Goal: Transaction & Acquisition: Obtain resource

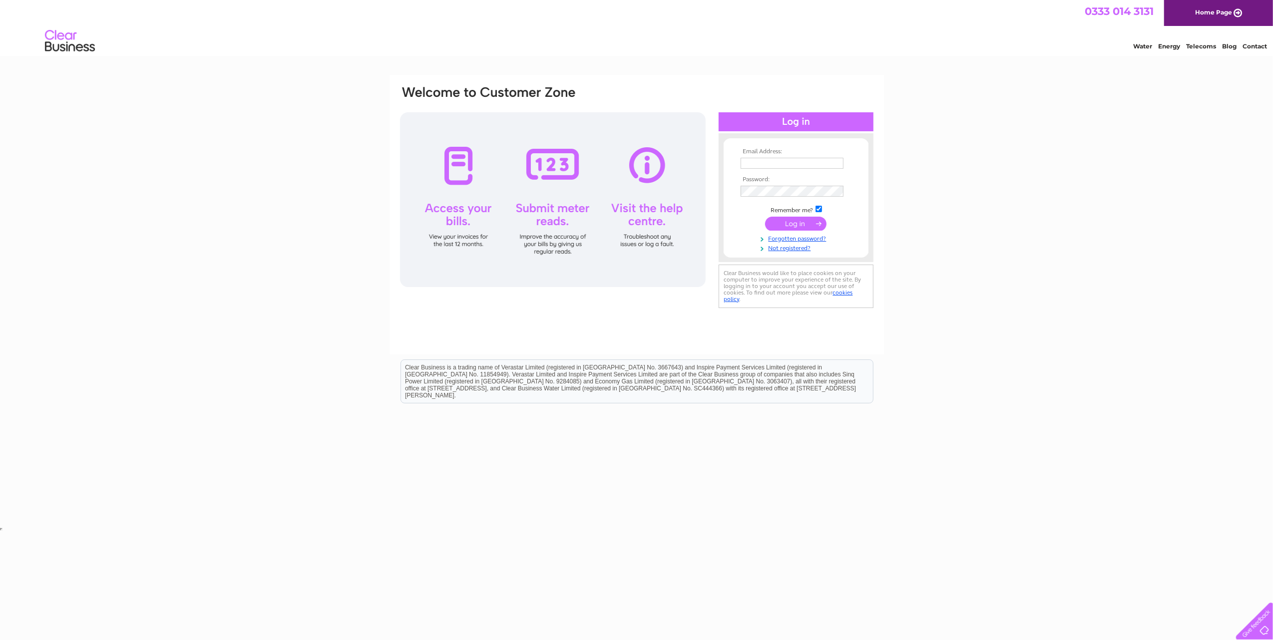
type input "[EMAIL_ADDRESS][DOMAIN_NAME]"
click at [807, 219] on input "submit" at bounding box center [795, 224] width 61 height 14
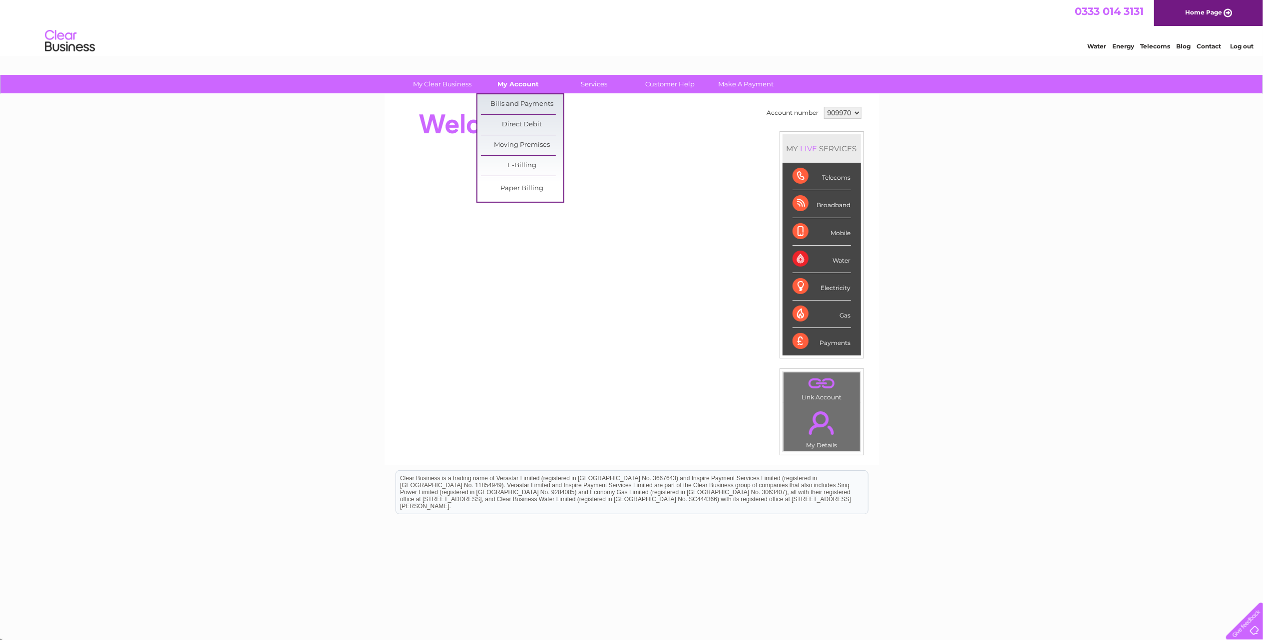
click at [513, 78] on link "My Account" at bounding box center [518, 84] width 82 height 18
click at [514, 100] on link "Bills and Payments" at bounding box center [522, 104] width 82 height 20
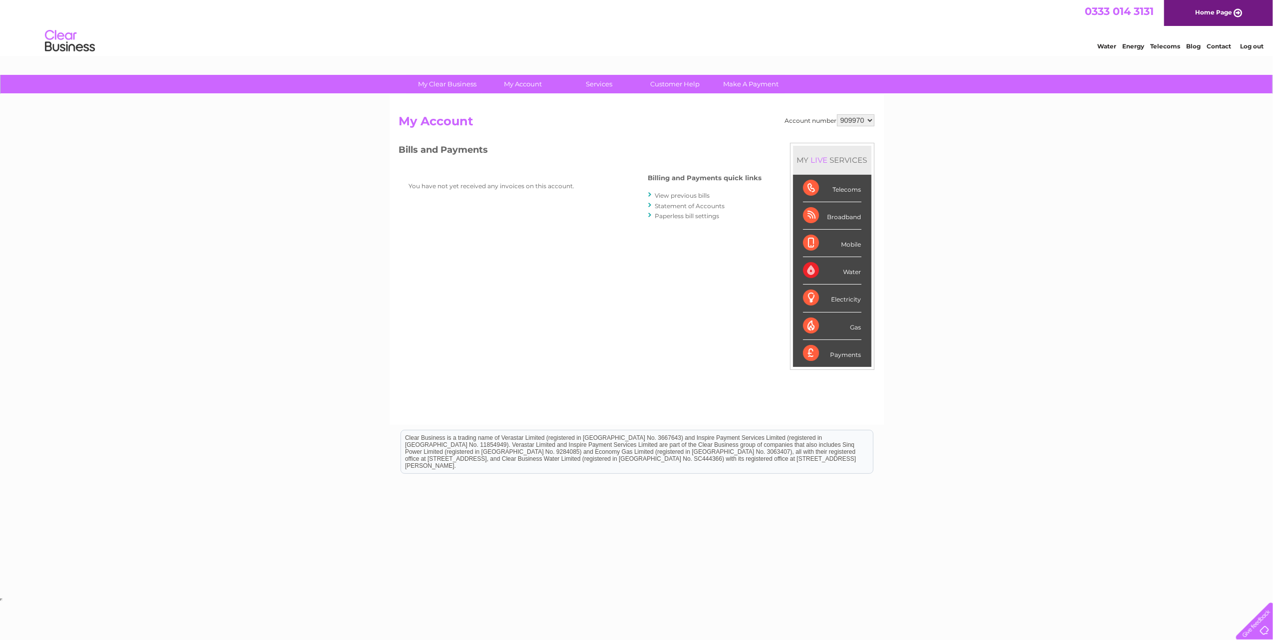
click at [842, 124] on select "909970 909973 909974 909975 909976 909977 928639 928640" at bounding box center [855, 120] width 37 height 12
select select "909974"
click at [837, 114] on select "909970 909973 909974 909975 909976 909977 928639 928640" at bounding box center [855, 120] width 37 height 12
click at [675, 196] on link "View previous bills" at bounding box center [682, 195] width 55 height 7
click at [632, 303] on div "Account number 909970 909973 909974 909975 909976 909977 928639 928640 My Accou…" at bounding box center [636, 264] width 475 height 301
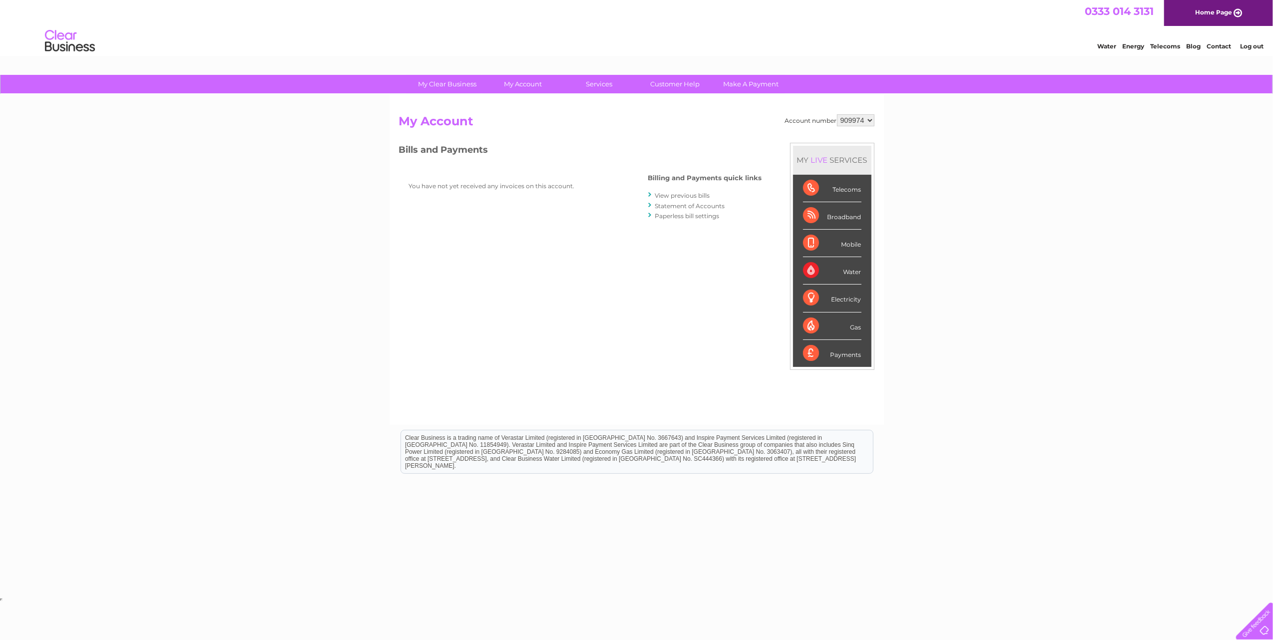
click at [859, 119] on select "909970 909973 909974 909975 909976 909977 928639 928640" at bounding box center [855, 120] width 37 height 12
click at [837, 114] on select "909970 909973 909974 909975 909976 909977 928639 928640" at bounding box center [855, 120] width 37 height 12
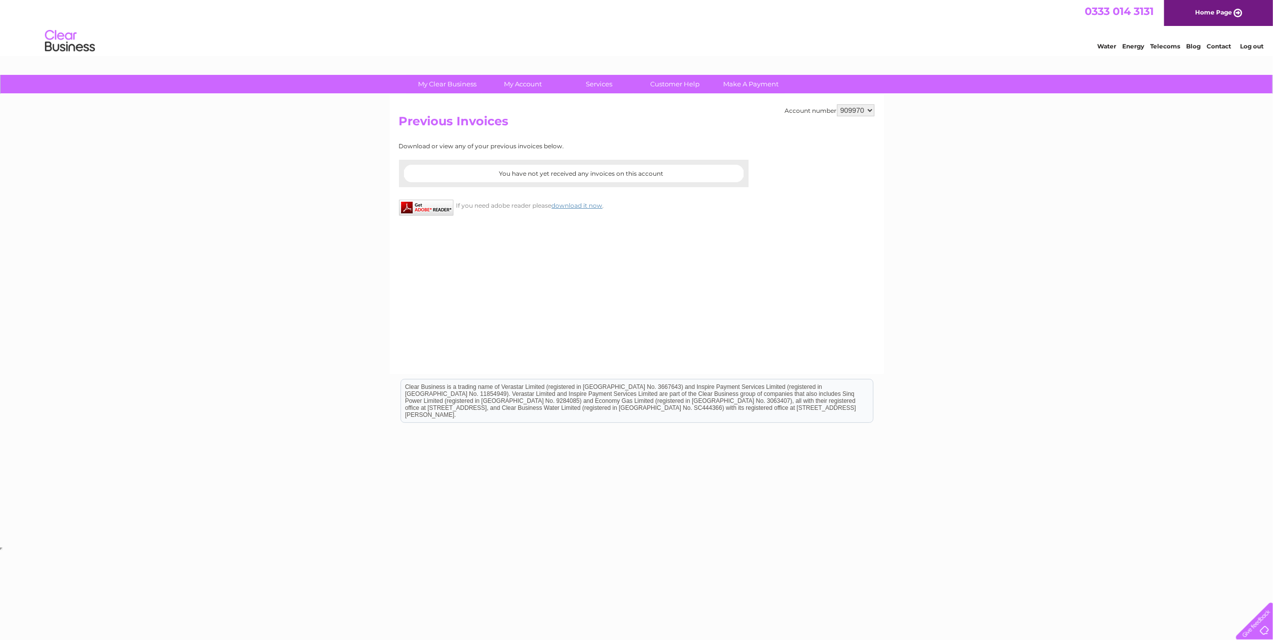
click at [848, 110] on select "909970 909973 909974 909975 909976 909977 928639 928640" at bounding box center [855, 110] width 37 height 12
select select "909974"
click at [837, 104] on select "909970 909973 909974 909975 909976 909977 928639 928640" at bounding box center [855, 110] width 37 height 12
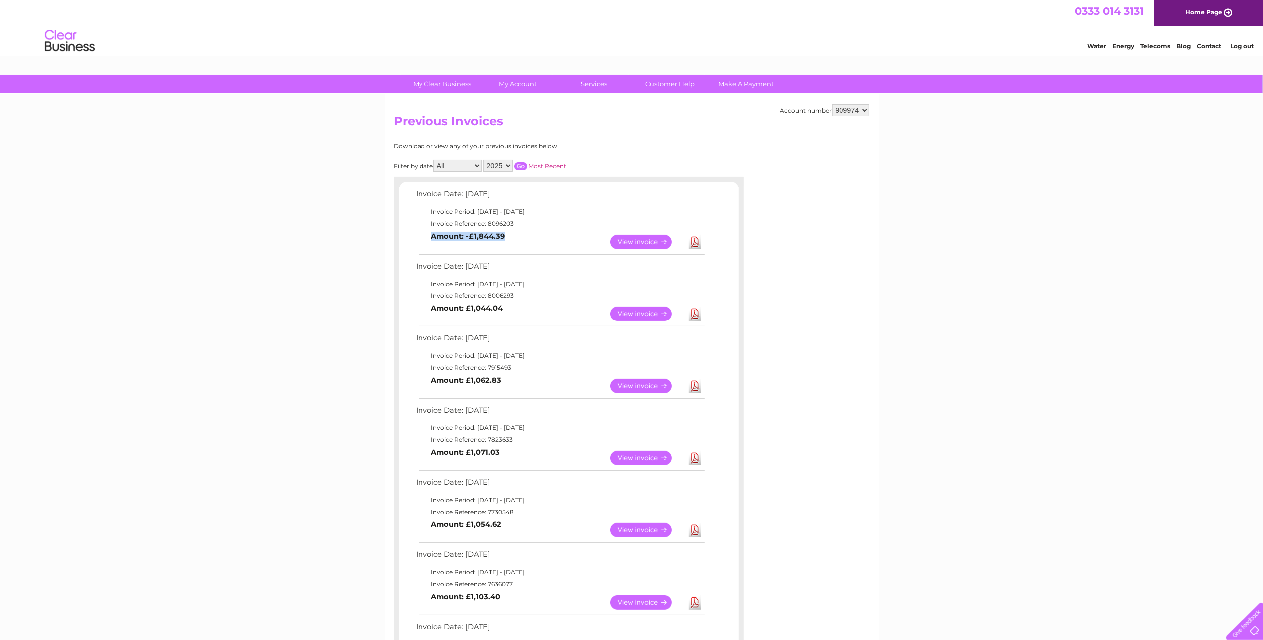
click at [704, 238] on td "View Download Amount: -£1,844.39" at bounding box center [560, 242] width 292 height 24
click at [687, 246] on td "Download" at bounding box center [694, 241] width 17 height 19
click at [697, 239] on link "Download" at bounding box center [695, 242] width 12 height 14
